Goal: Use online tool/utility: Utilize a website feature to perform a specific function

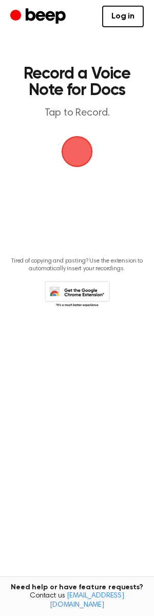
click at [77, 141] on span "button" at bounding box center [77, 152] width 40 height 40
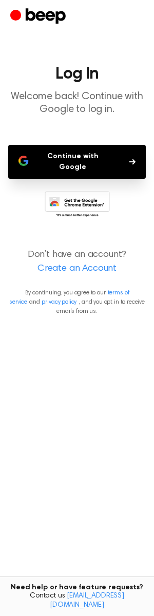
click at [101, 162] on button "Continue with Google" at bounding box center [77, 162] width 138 height 34
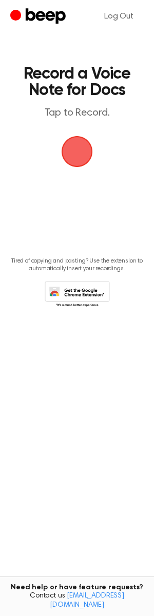
click at [49, 156] on main "Record a Voice Note for Docs Tap to Record. Tired of copying and pasting? Use t…" at bounding box center [77, 291] width 154 height 583
click at [63, 153] on span "button" at bounding box center [77, 152] width 42 height 42
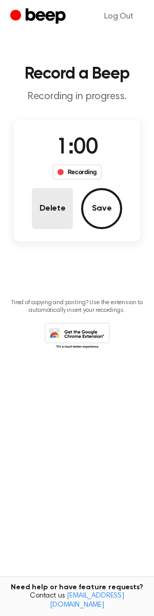
click at [57, 190] on button "Delete" at bounding box center [52, 208] width 41 height 41
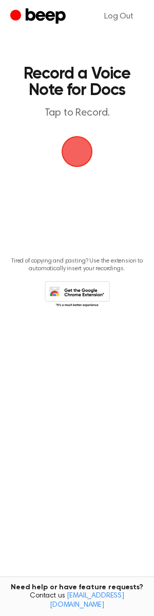
click at [76, 146] on span "button" at bounding box center [77, 152] width 40 height 40
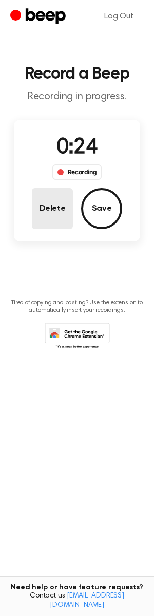
click at [63, 211] on button "Delete" at bounding box center [52, 208] width 41 height 41
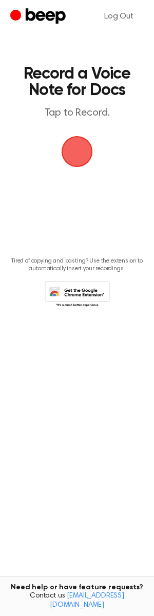
click at [71, 160] on span "button" at bounding box center [77, 151] width 41 height 41
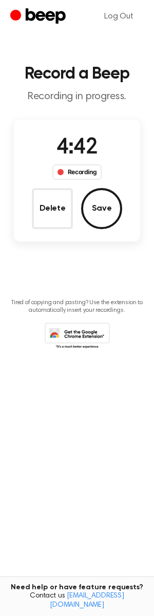
click at [86, 199] on button "Save" at bounding box center [101, 208] width 41 height 41
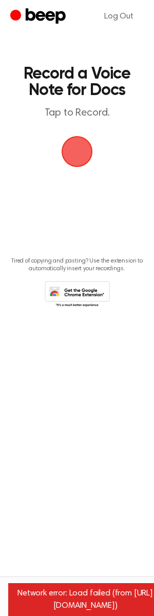
click at [89, 150] on span "button" at bounding box center [76, 151] width 57 height 57
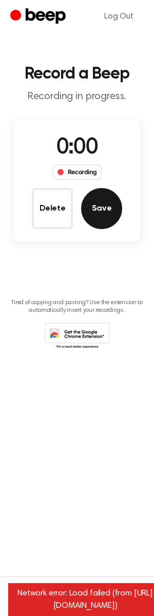
click at [108, 223] on button "Save" at bounding box center [101, 208] width 41 height 41
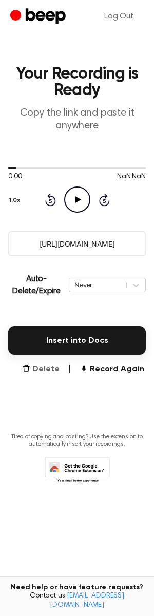
click at [54, 372] on button "Delete" at bounding box center [41, 369] width 38 height 12
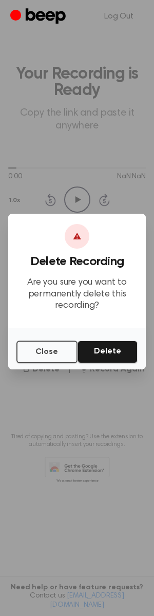
click at [108, 351] on button "Delete" at bounding box center [108, 352] width 60 height 23
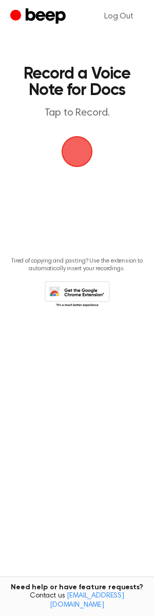
click at [68, 156] on span "button" at bounding box center [77, 151] width 33 height 33
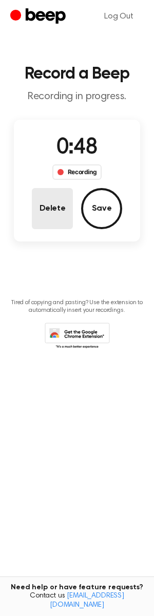
click at [55, 204] on button "Delete" at bounding box center [52, 208] width 41 height 41
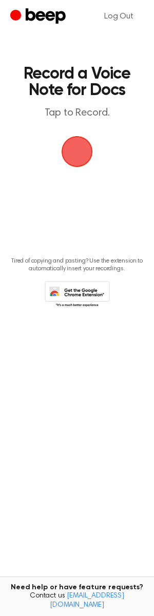
click at [63, 154] on span "button" at bounding box center [77, 151] width 37 height 37
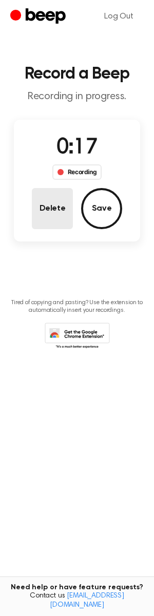
click at [51, 208] on button "Delete" at bounding box center [52, 208] width 41 height 41
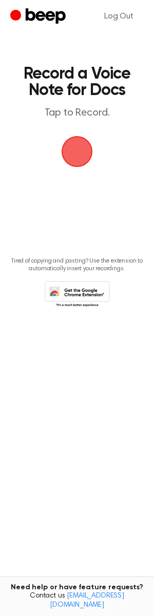
click at [74, 153] on span "button" at bounding box center [77, 151] width 37 height 37
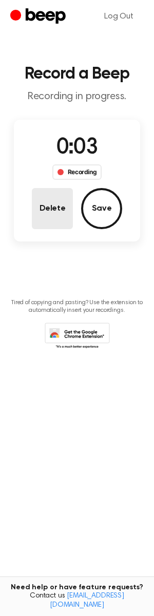
click at [57, 223] on button "Delete" at bounding box center [52, 208] width 41 height 41
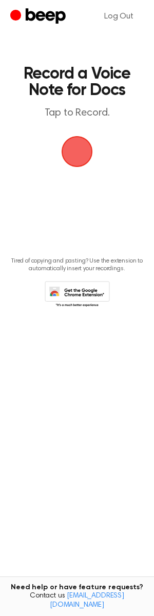
click at [79, 169] on span "button" at bounding box center [77, 151] width 37 height 37
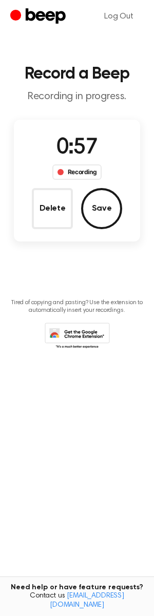
click at [102, 185] on div "0:57 Recording Delete Save" at bounding box center [77, 180] width 126 height 97
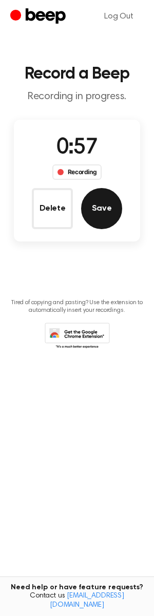
click at [102, 194] on button "Save" at bounding box center [101, 208] width 41 height 41
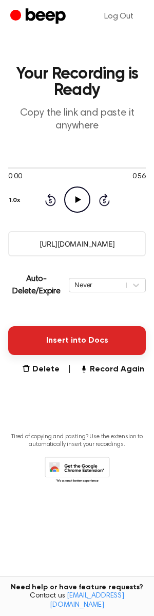
click at [61, 340] on button "Insert into Docs" at bounding box center [77, 340] width 138 height 29
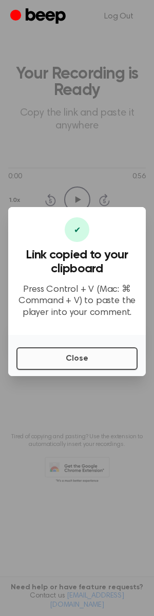
click at [62, 359] on button "Close" at bounding box center [76, 358] width 121 height 23
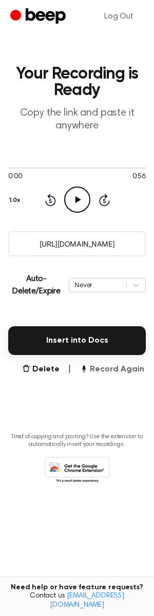
click at [119, 365] on button "Record Again" at bounding box center [112, 369] width 65 height 12
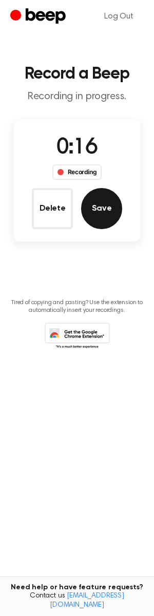
click at [117, 206] on button "Save" at bounding box center [101, 208] width 41 height 41
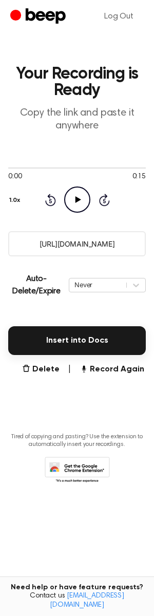
click at [79, 198] on icon at bounding box center [78, 199] width 6 height 7
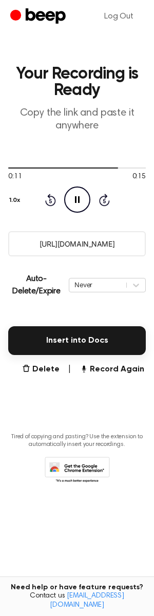
click at [78, 204] on icon "Pause Audio" at bounding box center [77, 200] width 26 height 26
